Goal: Obtain resource: Download file/media

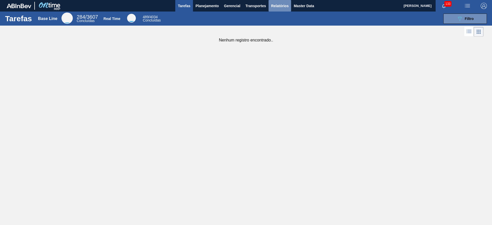
click at [278, 3] on span "Relatórios" at bounding box center [279, 6] width 17 height 6
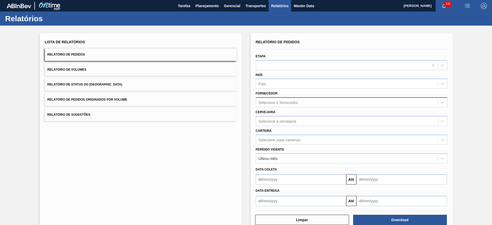
click at [313, 104] on div "Selecione o fornecedor" at bounding box center [347, 102] width 182 height 7
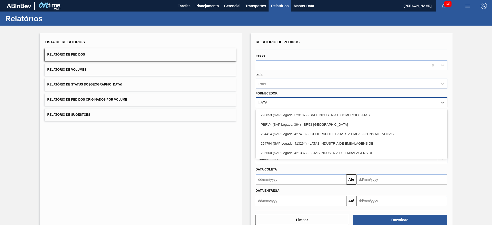
type input "LATAS"
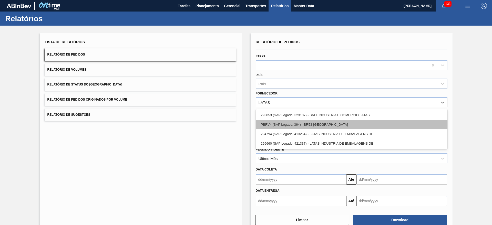
click at [326, 122] on div "PBRV4 (SAP Legado: 364) - BR53-[GEOGRAPHIC_DATA]" at bounding box center [352, 124] width 192 height 9
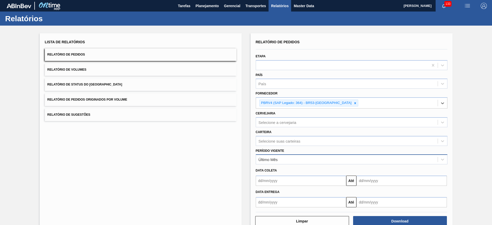
click at [295, 162] on div "Último Mês" at bounding box center [347, 159] width 182 height 7
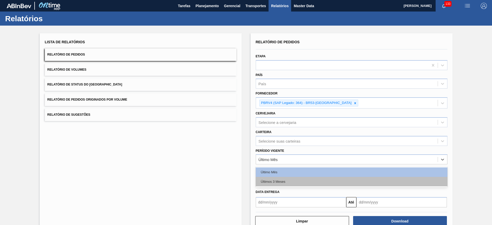
click at [288, 179] on div "Últimos 3 Meses" at bounding box center [352, 181] width 192 height 9
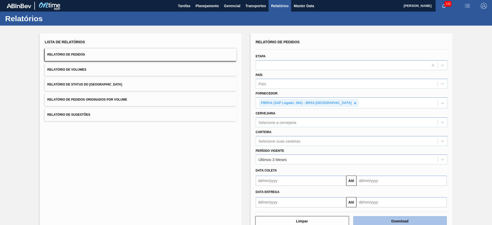
click at [401, 222] on button "Download" at bounding box center [400, 221] width 94 height 10
